Goal: Book appointment/travel/reservation

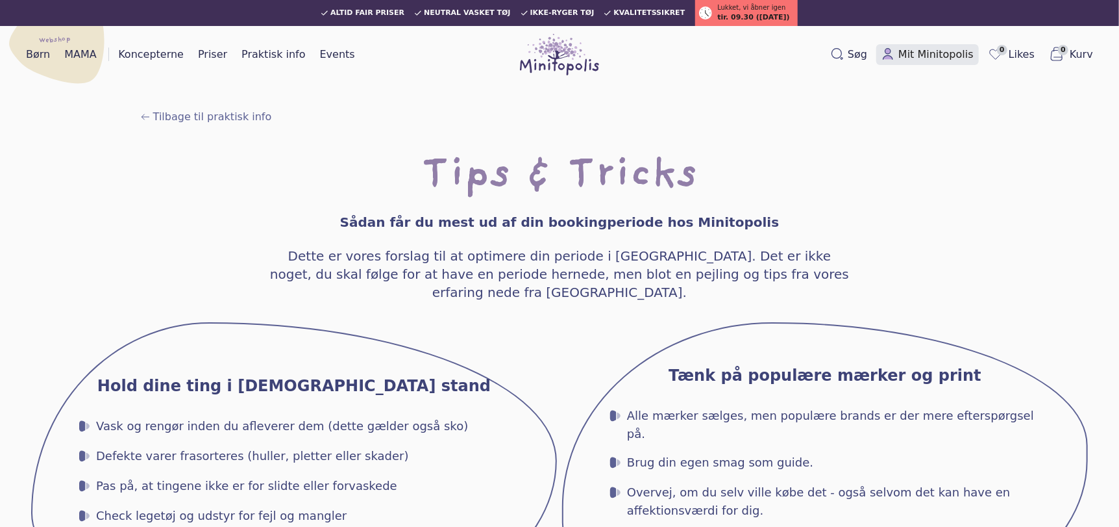
click at [931, 55] on span "Mit Minitopolis" at bounding box center [936, 55] width 75 height 16
click at [207, 58] on link "Priser" at bounding box center [213, 54] width 40 height 21
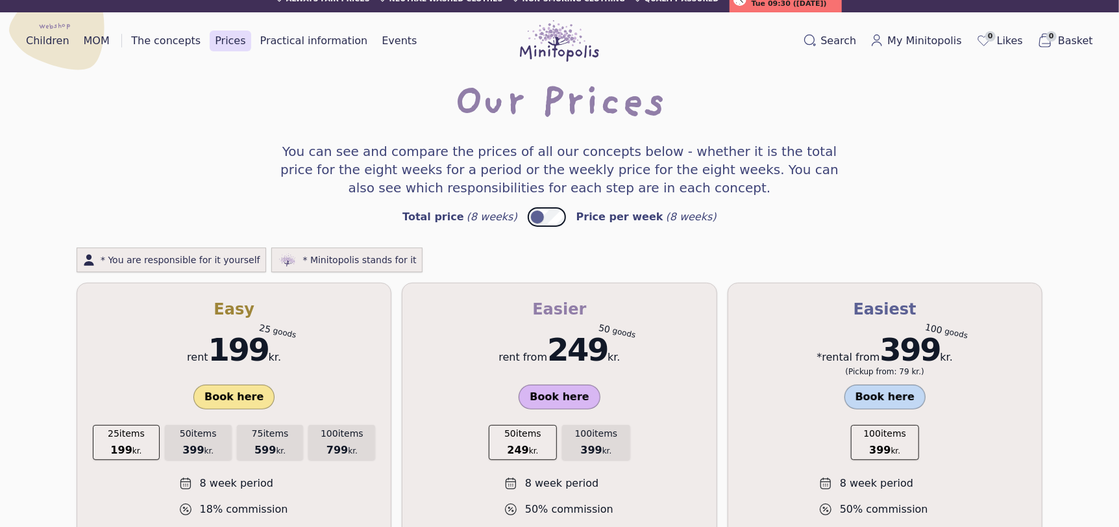
scroll to position [5, 0]
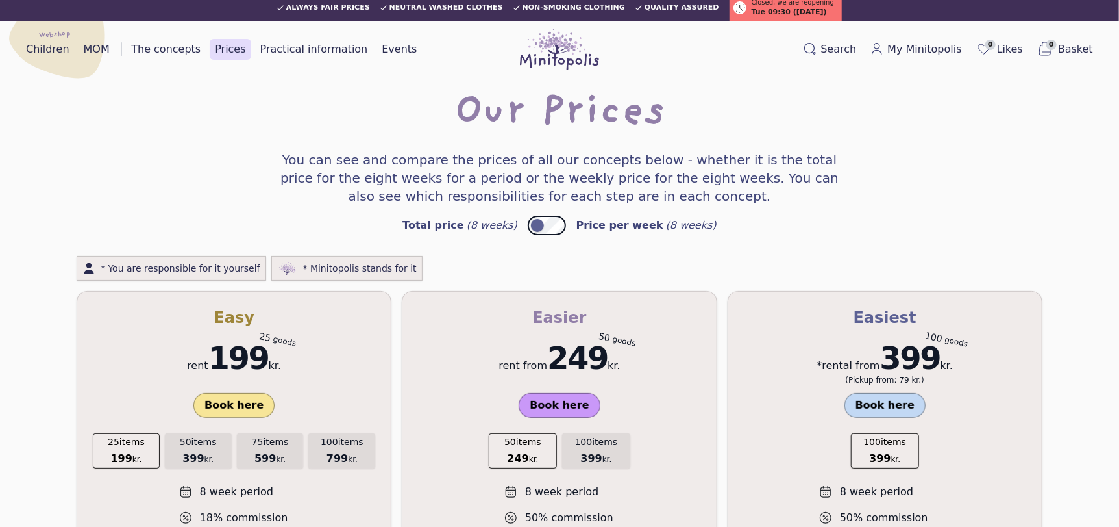
click at [562, 401] on font "Book here" at bounding box center [559, 405] width 59 height 12
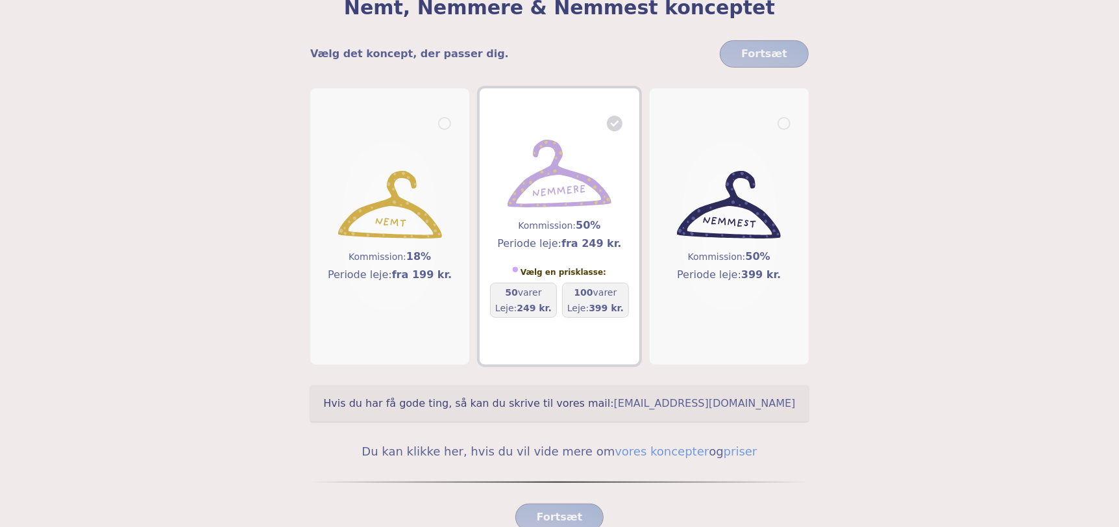
scroll to position [104, 0]
click at [137, 342] on div "Nemt, Nemmere & Nemmest konceptet Vælg det koncept, der passer dig. Fortsæt Kom…" at bounding box center [559, 302] width 997 height 812
click at [514, 301] on div "50 varer Leje: 249 kr." at bounding box center [523, 301] width 56 height 29
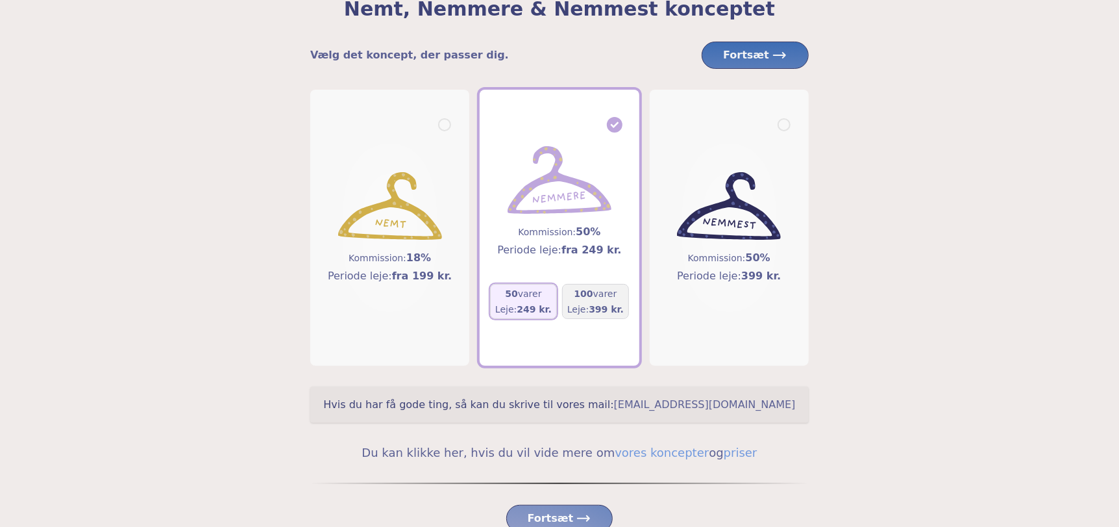
click at [775, 53] on span "Fortsæt" at bounding box center [755, 55] width 64 height 16
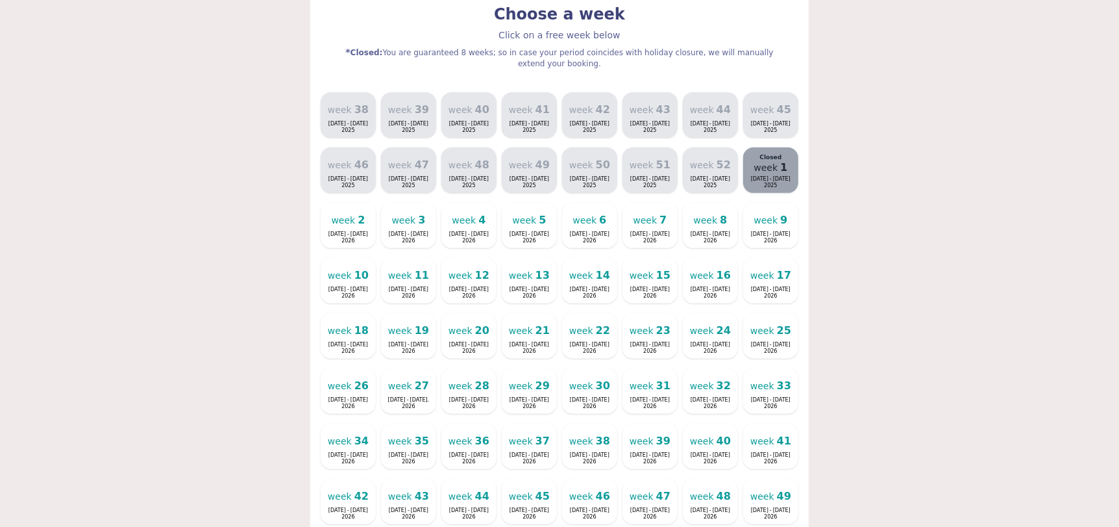
scroll to position [256, 0]
click at [600, 122] on font "[DATE]" at bounding box center [601, 125] width 18 height 6
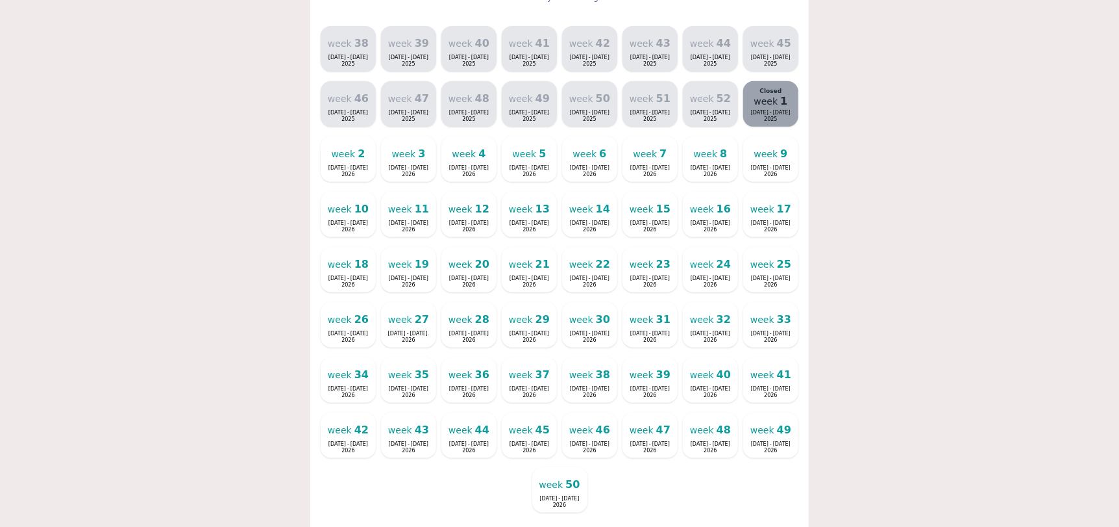
scroll to position [314, 0]
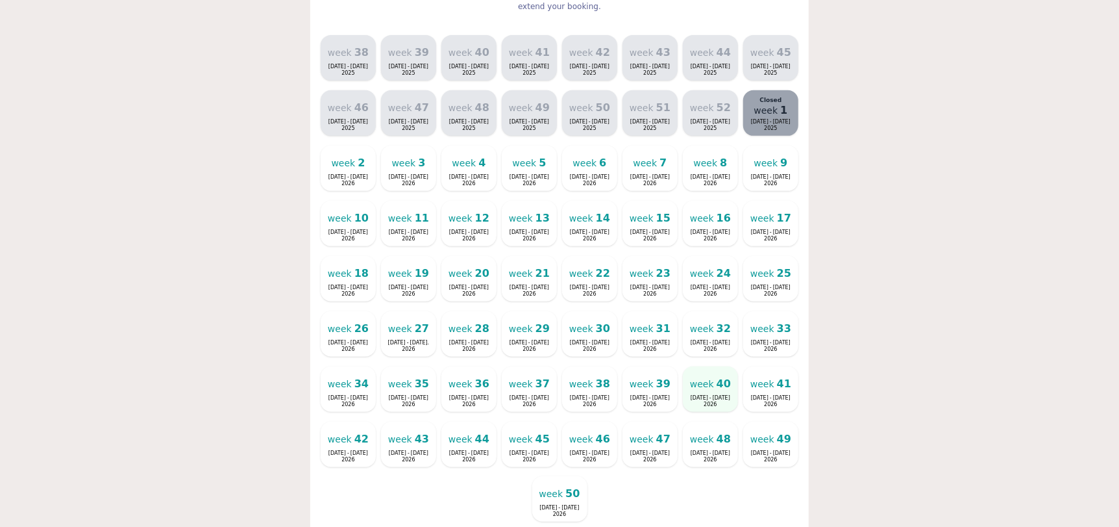
click at [709, 379] on font "week" at bounding box center [702, 384] width 24 height 10
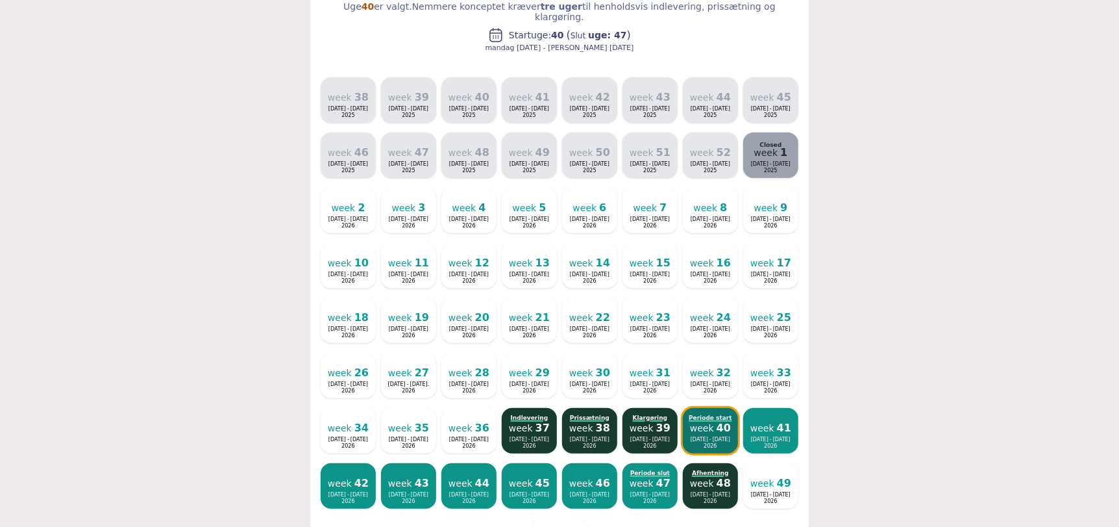
scroll to position [345, 0]
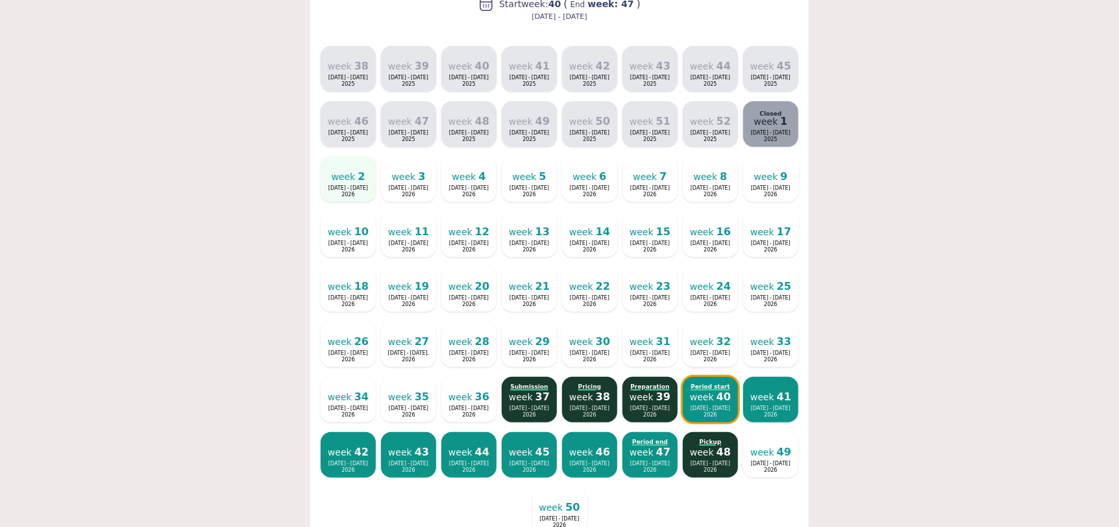
click at [347, 185] on font "-" at bounding box center [348, 188] width 2 height 6
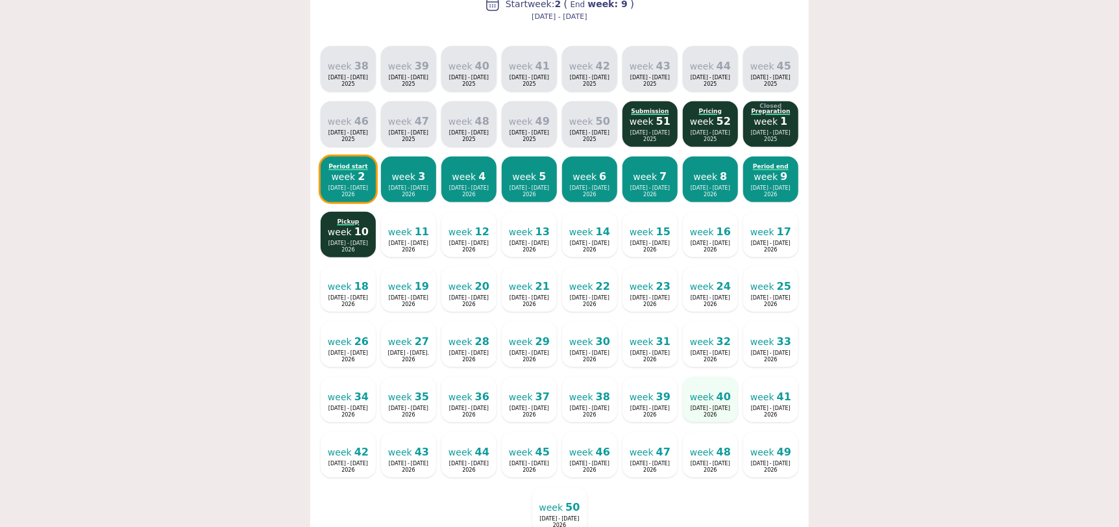
click at [700, 392] on font "week" at bounding box center [702, 397] width 24 height 10
